Goal: Navigation & Orientation: Find specific page/section

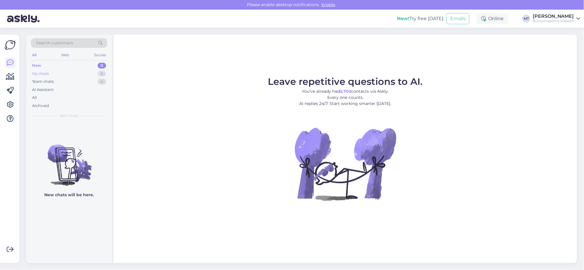
click at [36, 71] on div "My chats" at bounding box center [40, 74] width 17 height 6
click at [45, 81] on div "Team chats" at bounding box center [43, 82] width 22 height 6
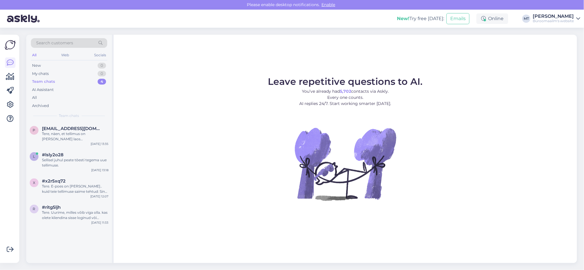
click at [112, 100] on div "Search customers All Web Socials New 0 My chats 0 Team chats 4 AI Assistant All…" at bounding box center [69, 149] width 87 height 228
click at [11, 76] on icon at bounding box center [10, 76] width 8 height 7
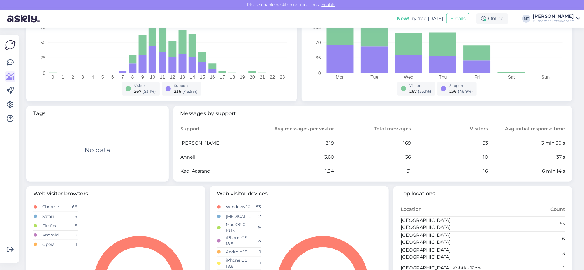
scroll to position [145, 0]
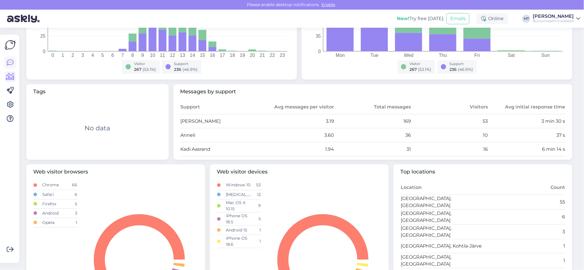
click at [10, 62] on icon at bounding box center [10, 62] width 7 height 7
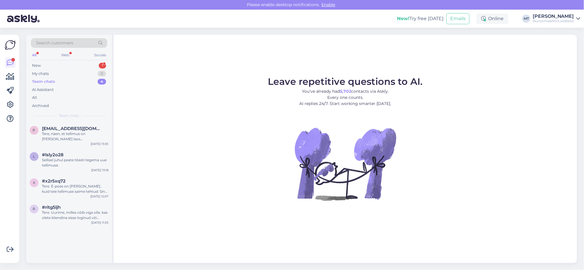
click at [39, 61] on div "Search customers All Web Socials New 1 My chats 0 Team chats 4 AI Assistant All…" at bounding box center [69, 78] width 86 height 87
click at [38, 67] on div "New" at bounding box center [36, 66] width 9 height 6
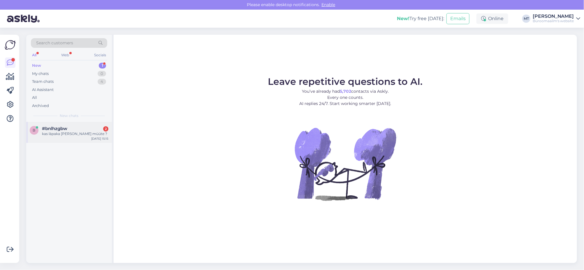
click at [52, 128] on span "#bnlhzgbw" at bounding box center [54, 128] width 25 height 5
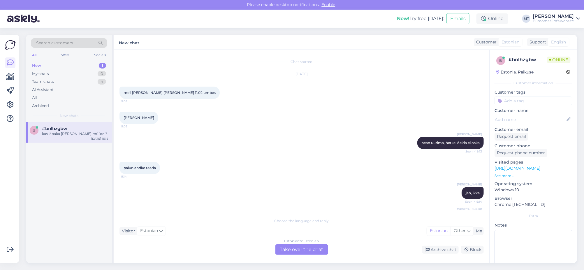
scroll to position [2898, 0]
